Goal: Task Accomplishment & Management: Manage account settings

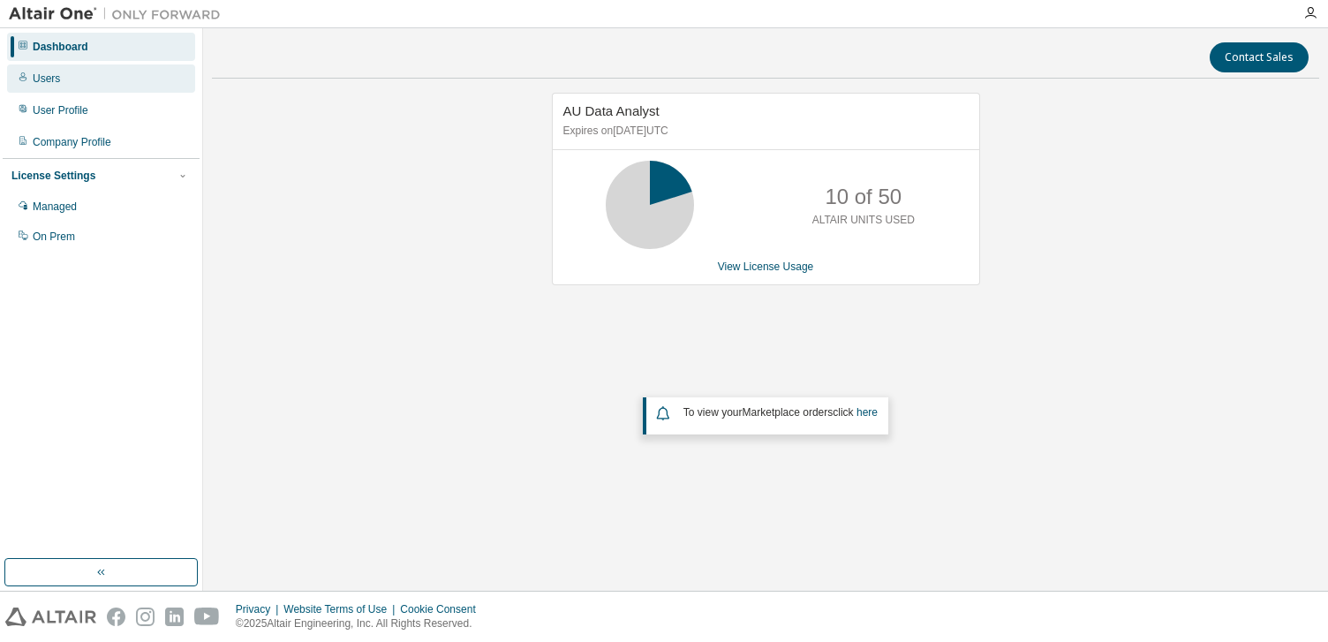
click at [56, 82] on div "Users" at bounding box center [46, 78] width 27 height 14
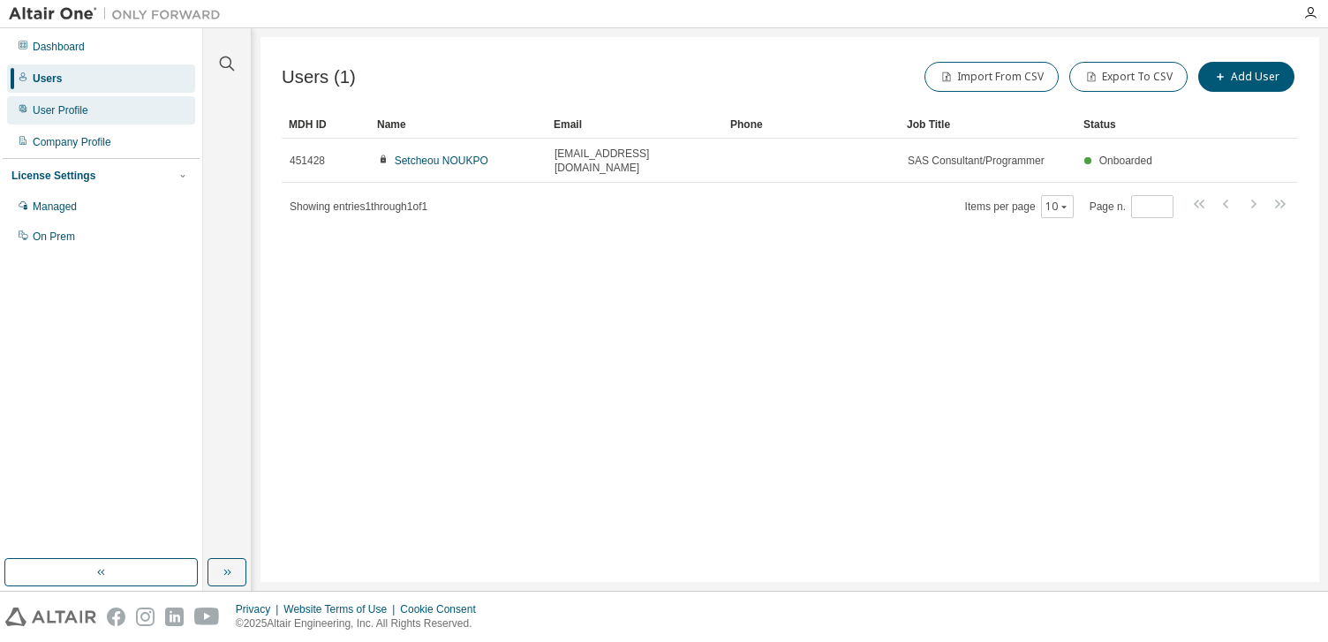
click at [59, 109] on div "User Profile" at bounding box center [61, 110] width 56 height 14
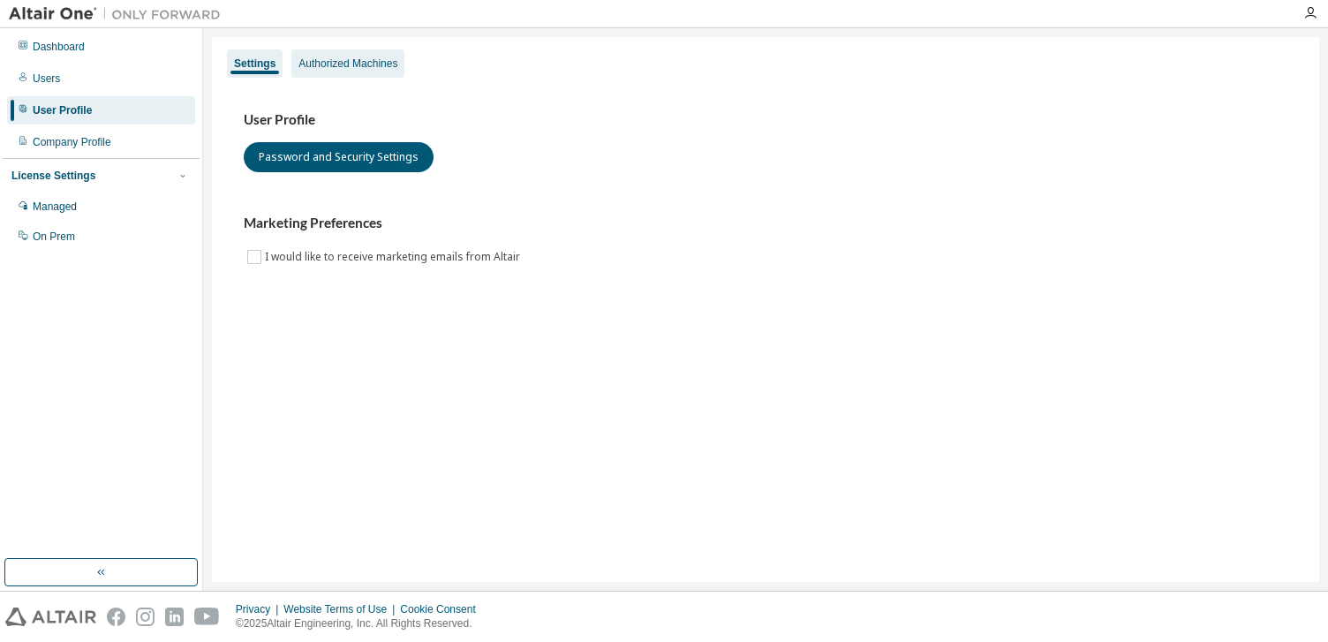
click at [348, 56] on div "Authorized Machines" at bounding box center [347, 63] width 113 height 28
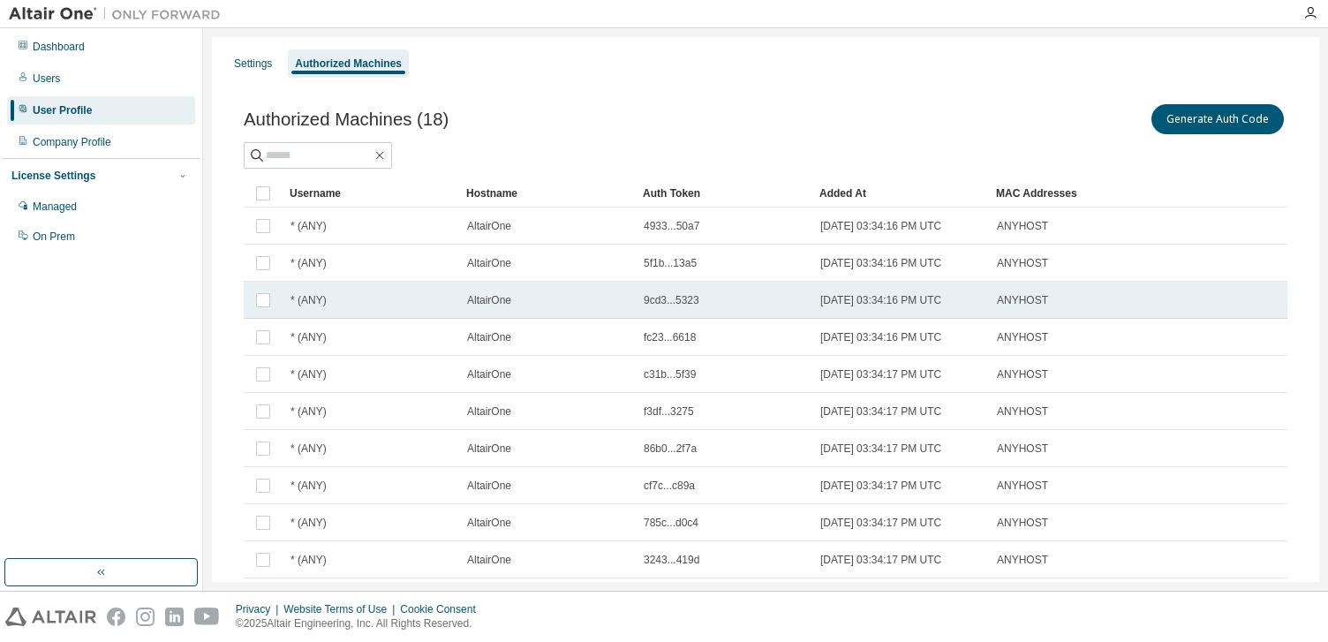
scroll to position [89, 0]
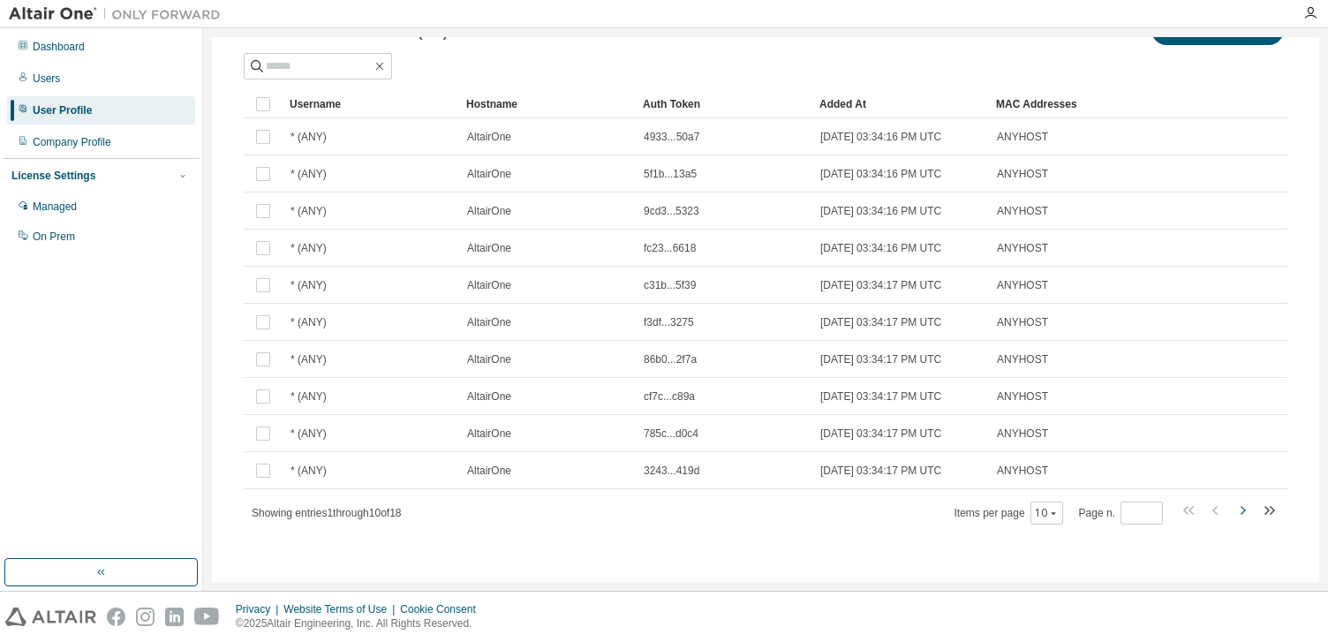
click at [1240, 508] on icon "button" at bounding box center [1241, 510] width 21 height 21
type input "*"
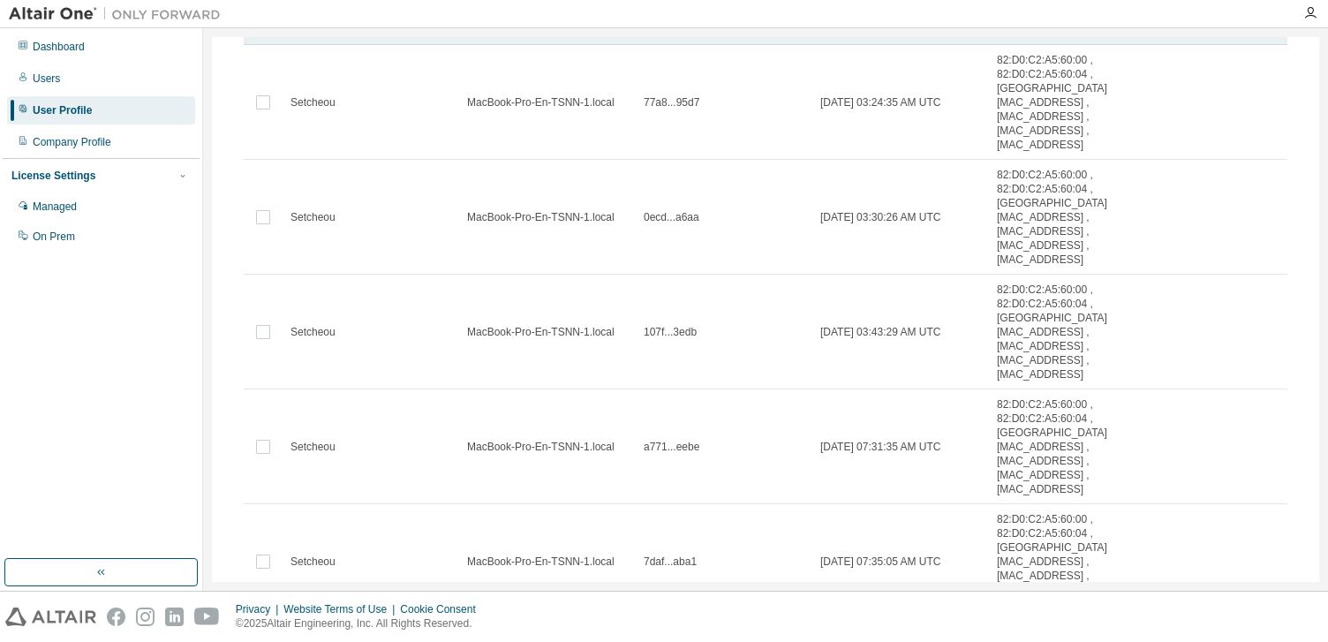
scroll to position [0, 0]
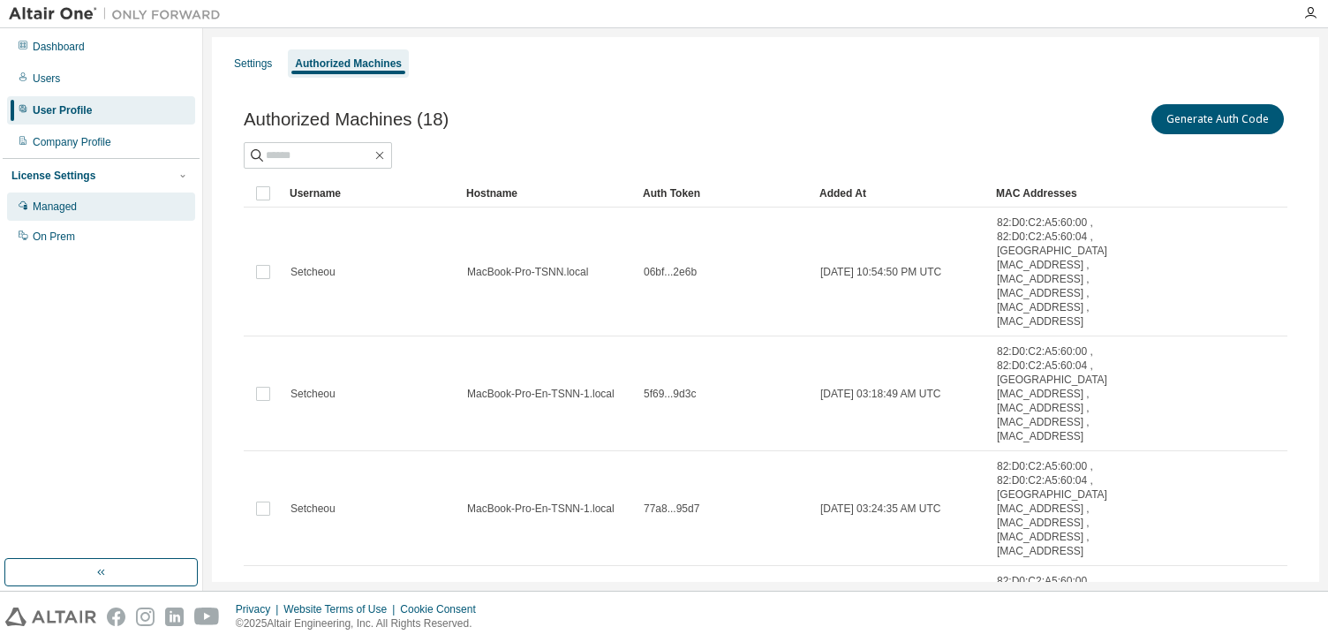
click at [60, 213] on div "Managed" at bounding box center [55, 206] width 44 height 14
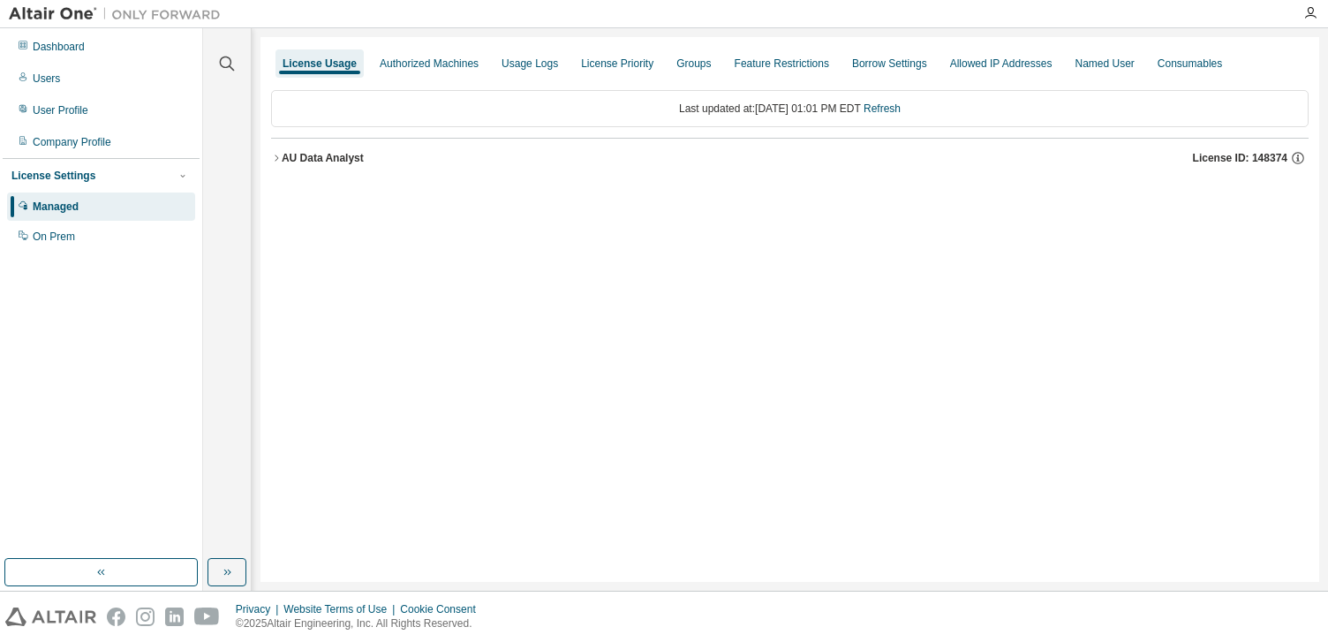
click at [275, 158] on icon "button" at bounding box center [276, 158] width 11 height 11
